Goal: Information Seeking & Learning: Learn about a topic

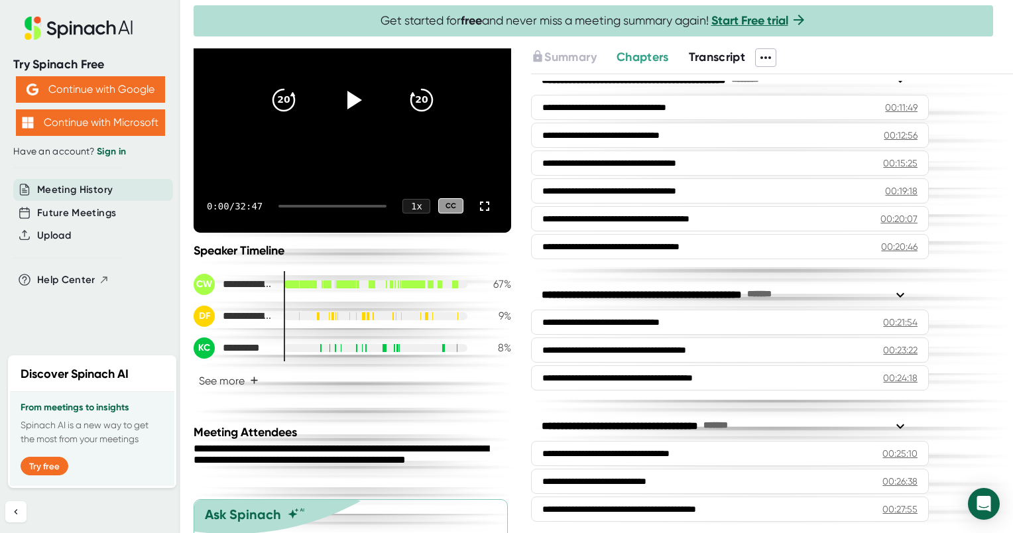
scroll to position [203, 0]
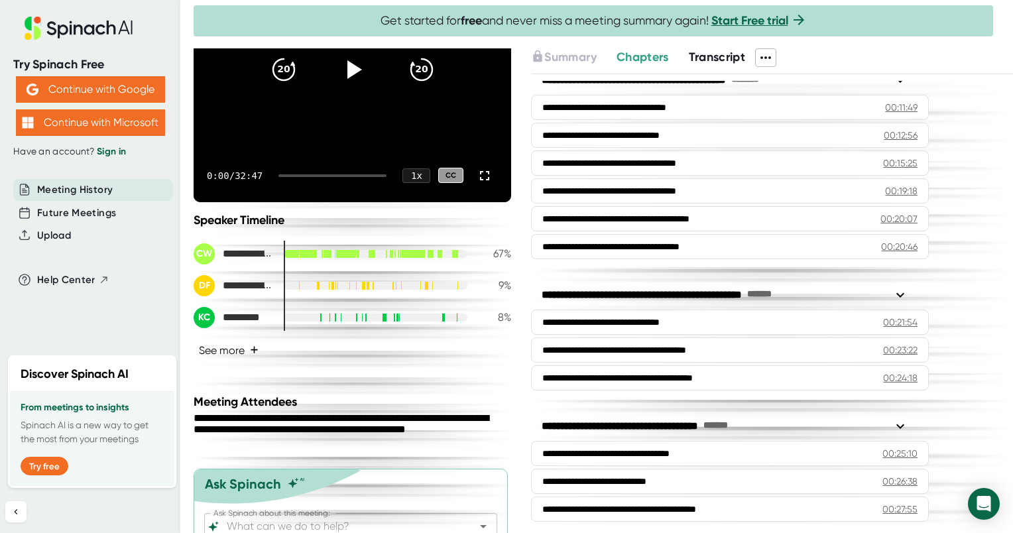
click at [226, 347] on button "See more +" at bounding box center [229, 350] width 70 height 23
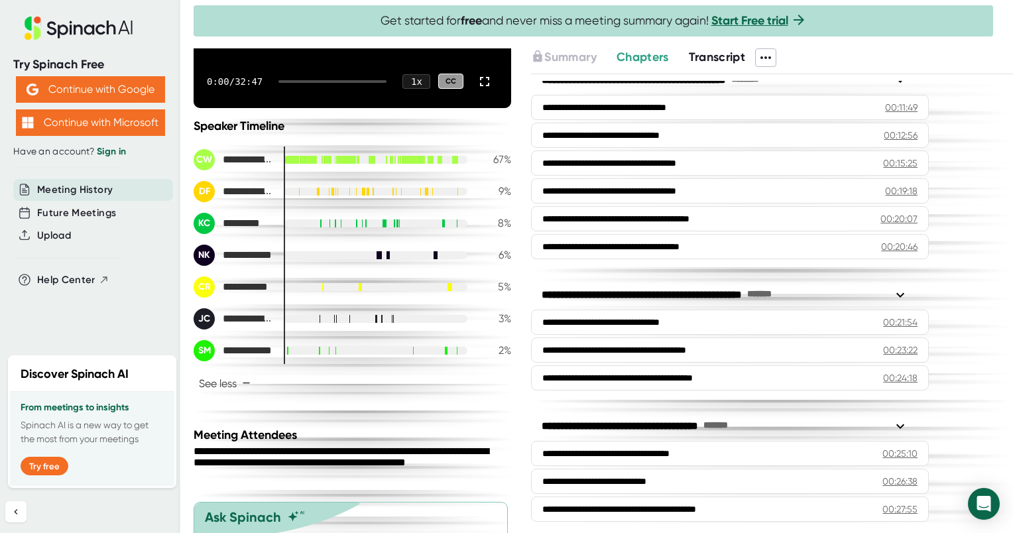
scroll to position [294, 0]
